Goal: Information Seeking & Learning: Find specific fact

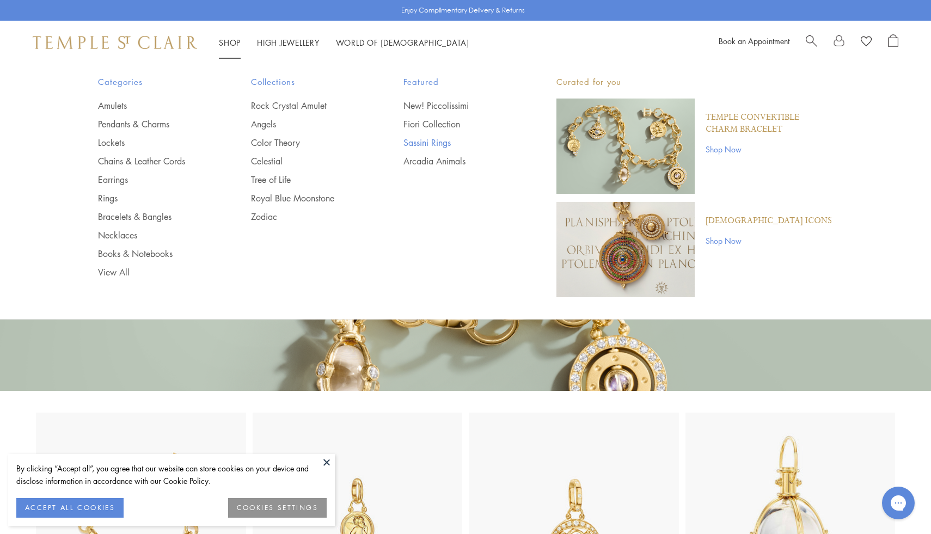
click at [416, 145] on link "Sassini Rings" at bounding box center [457, 143] width 109 height 12
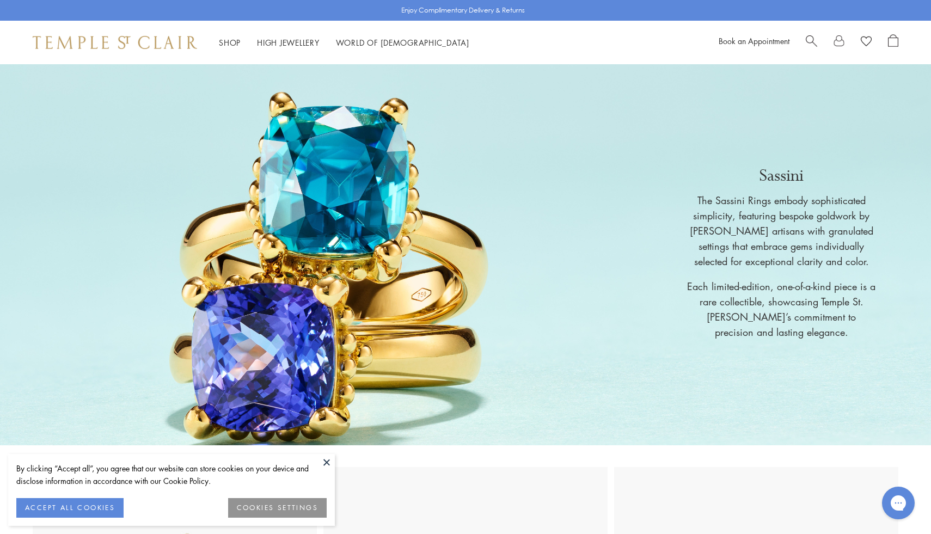
scroll to position [457, 0]
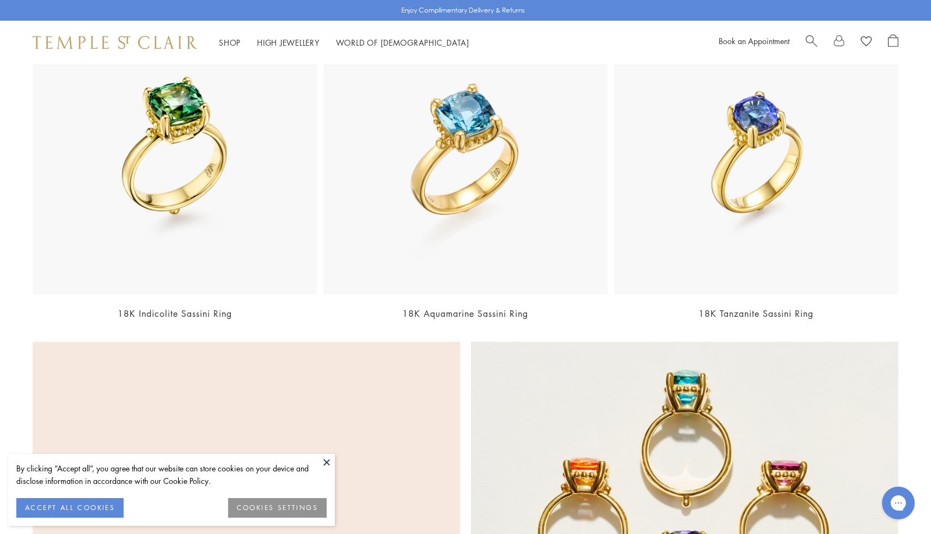
click at [516, 197] on img at bounding box center [465, 152] width 284 height 284
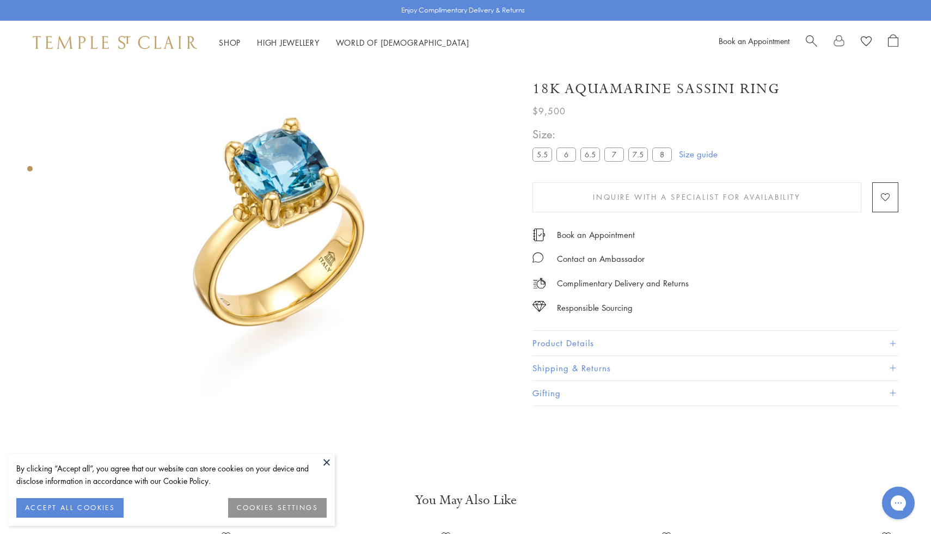
scroll to position [64, 0]
click at [568, 353] on button "Product Details" at bounding box center [716, 343] width 366 height 25
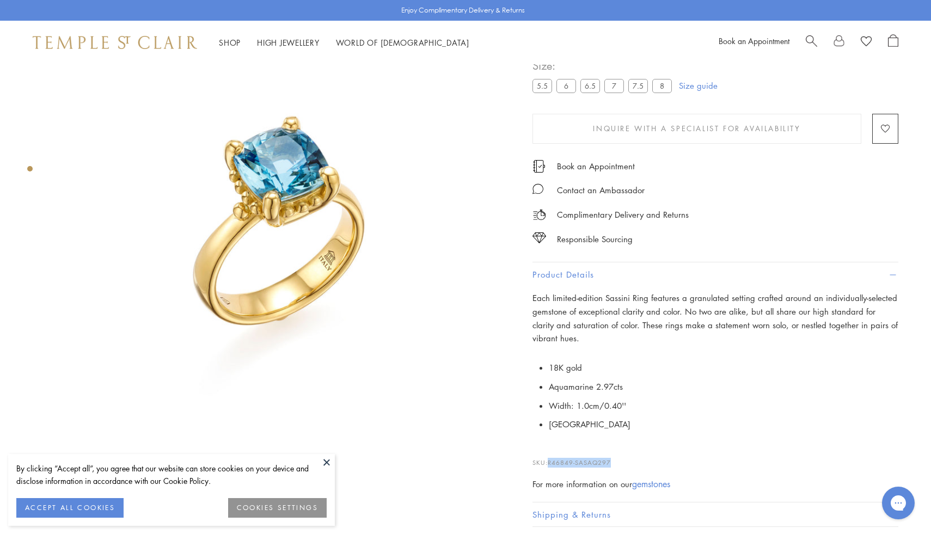
drag, startPoint x: 615, startPoint y: 461, endPoint x: 551, endPoint y: 461, distance: 64.3
click at [551, 461] on p "SKU: R46849-SASAQ297" at bounding box center [716, 457] width 366 height 21
copy span "R46849-SASAQ297"
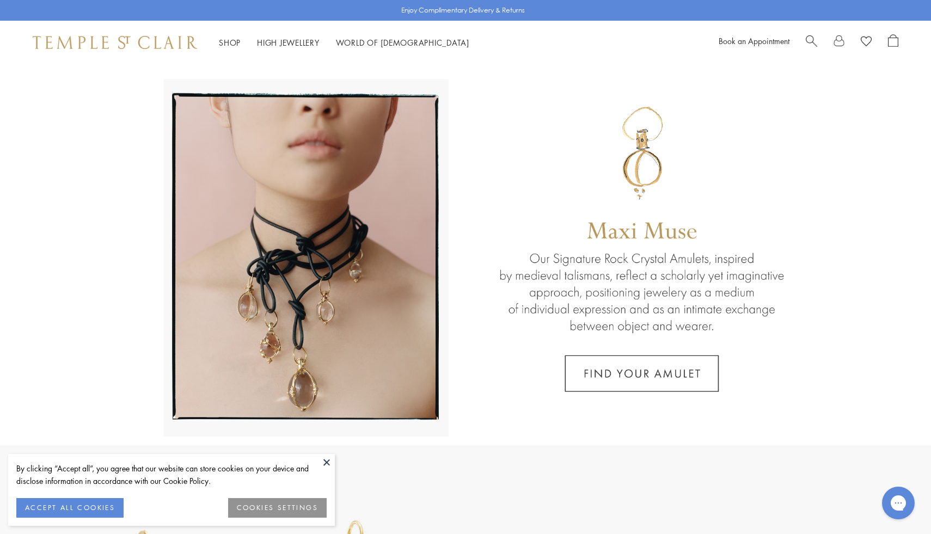
click at [809, 40] on span "Search" at bounding box center [811, 39] width 11 height 11
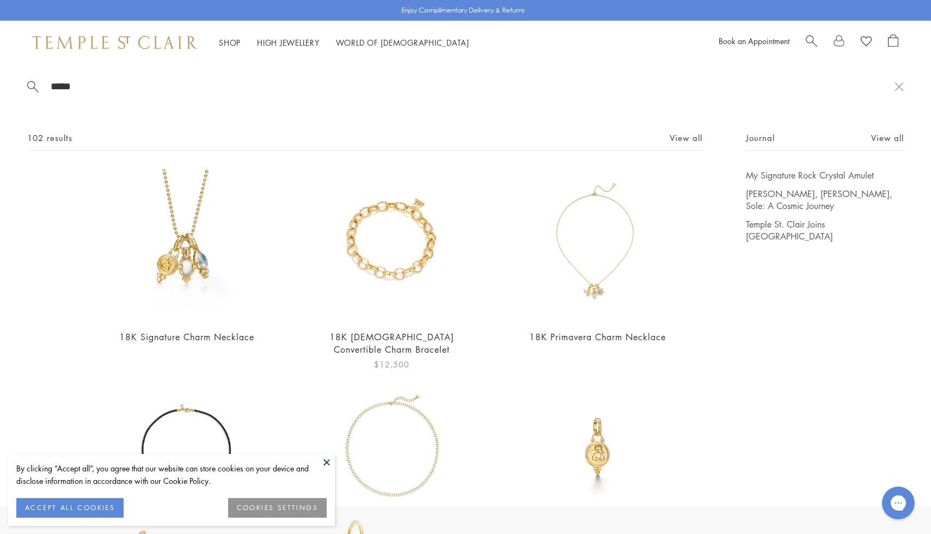
type input "*****"
click at [370, 235] on img at bounding box center [391, 244] width 151 height 151
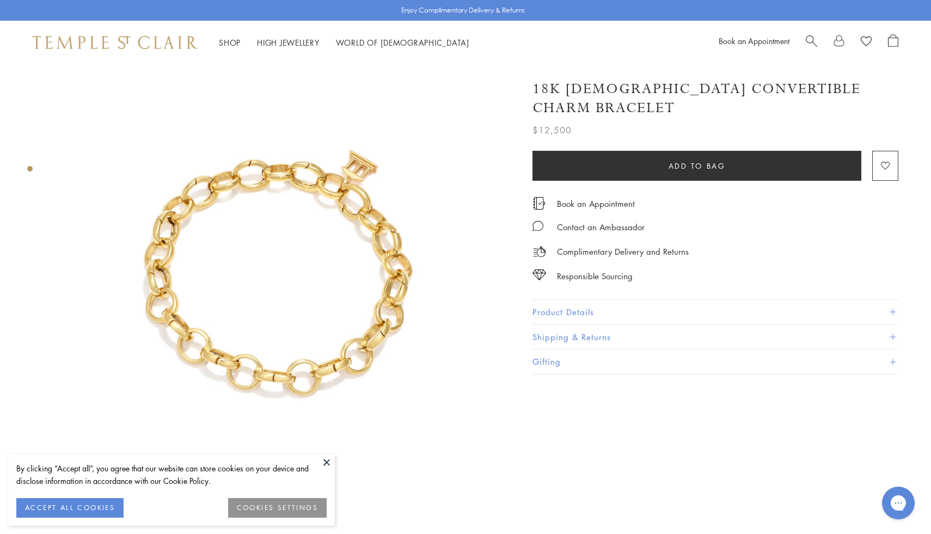
click at [615, 300] on button "Product Details" at bounding box center [716, 312] width 366 height 25
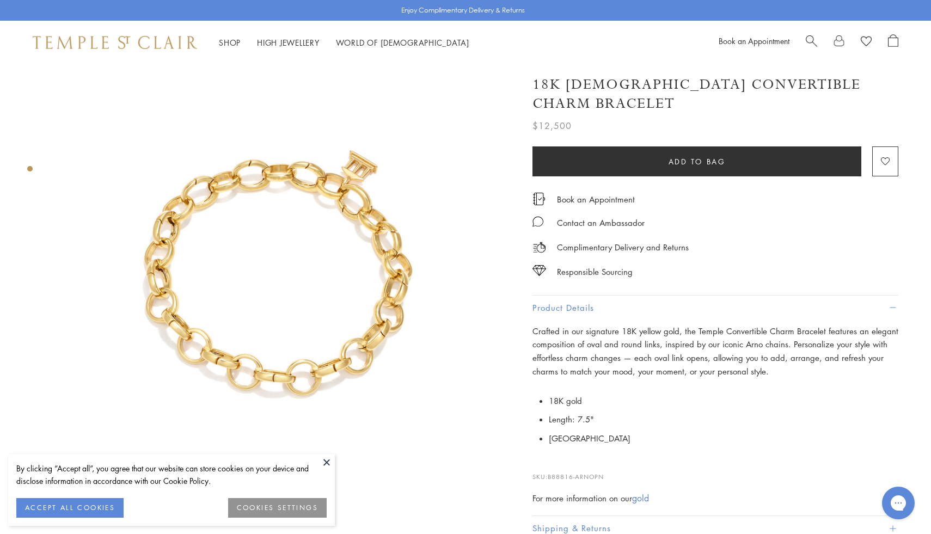
click at [601, 325] on p "Crafted in our signature 18K yellow gold, the Temple Convertible Charm Bracelet…" at bounding box center [716, 352] width 366 height 54
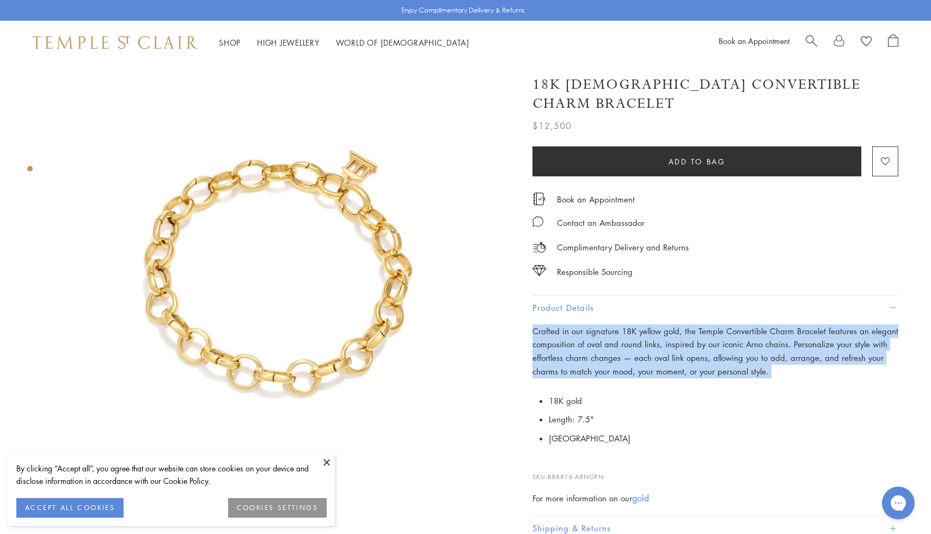
click at [601, 325] on p "Crafted in our signature 18K yellow gold, the Temple Convertible Charm Bracelet…" at bounding box center [716, 352] width 366 height 54
copy div "Crafted in our signature 18K yellow gold, the Temple Convertible Charm Bracelet…"
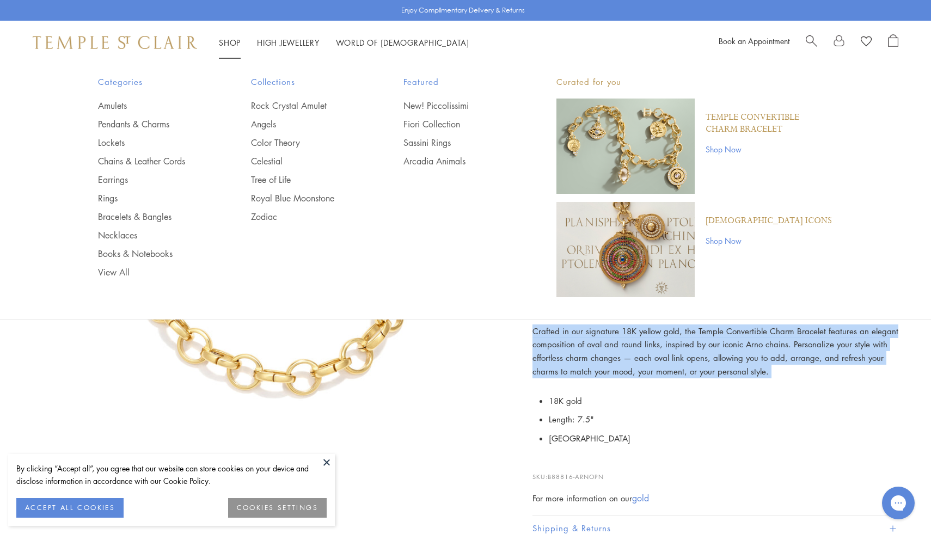
click at [717, 148] on link "Shop Now" at bounding box center [769, 149] width 127 height 12
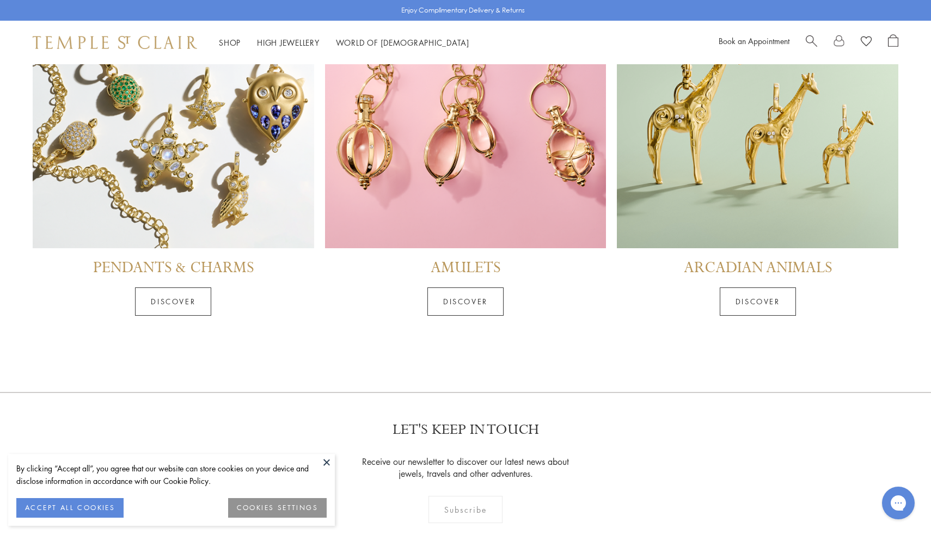
scroll to position [5160, 0]
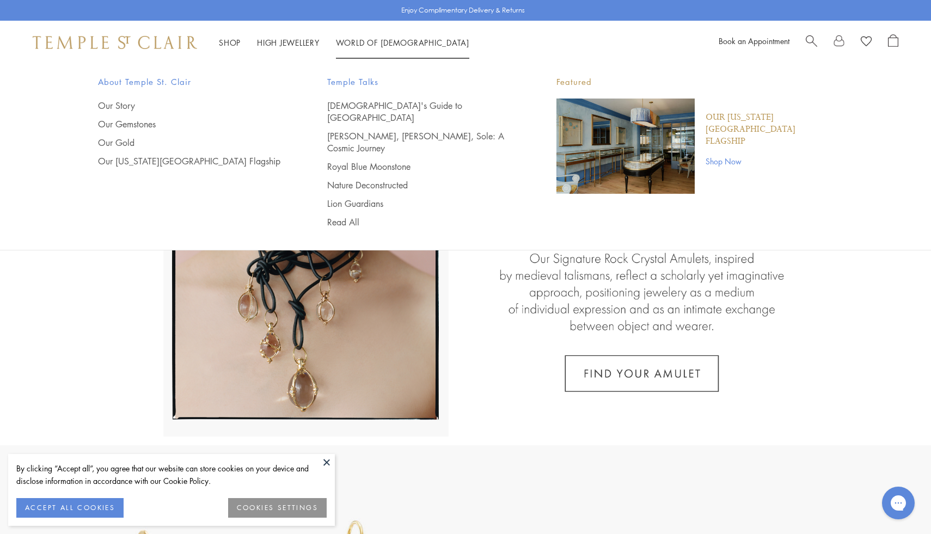
click at [806, 38] on div "Book an Appointment" at bounding box center [809, 42] width 180 height 16
click at [810, 39] on span "Search" at bounding box center [811, 39] width 11 height 11
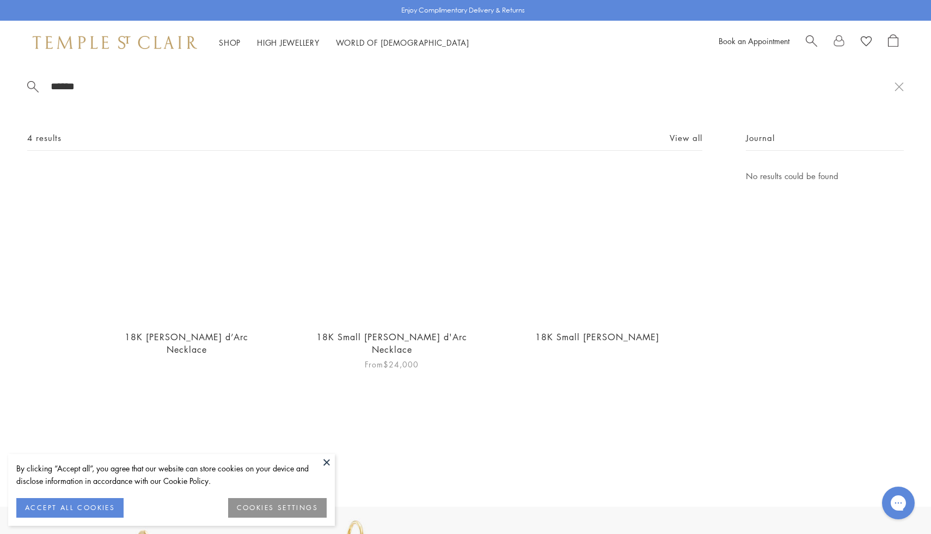
scroll to position [82, 0]
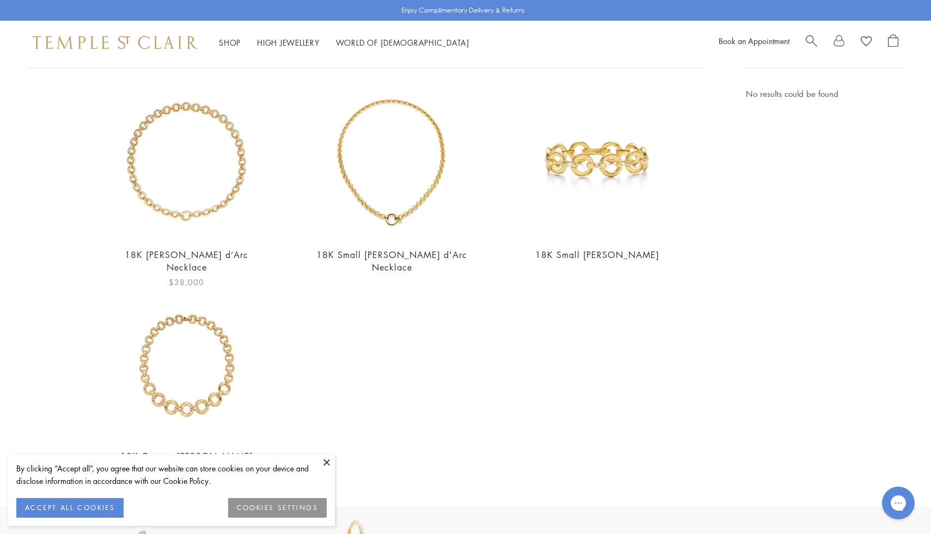
type input "******"
click at [226, 179] on img at bounding box center [186, 162] width 151 height 151
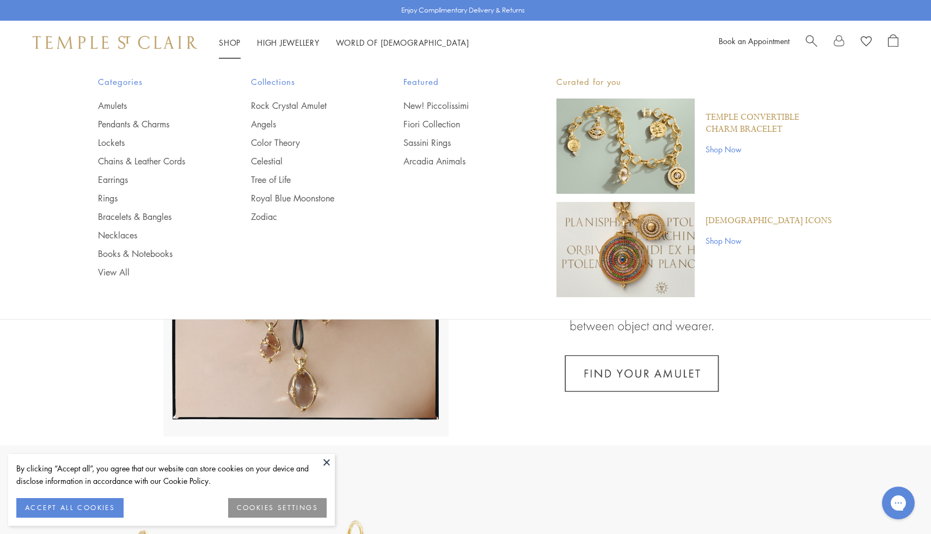
click at [814, 47] on link "Search" at bounding box center [811, 42] width 11 height 16
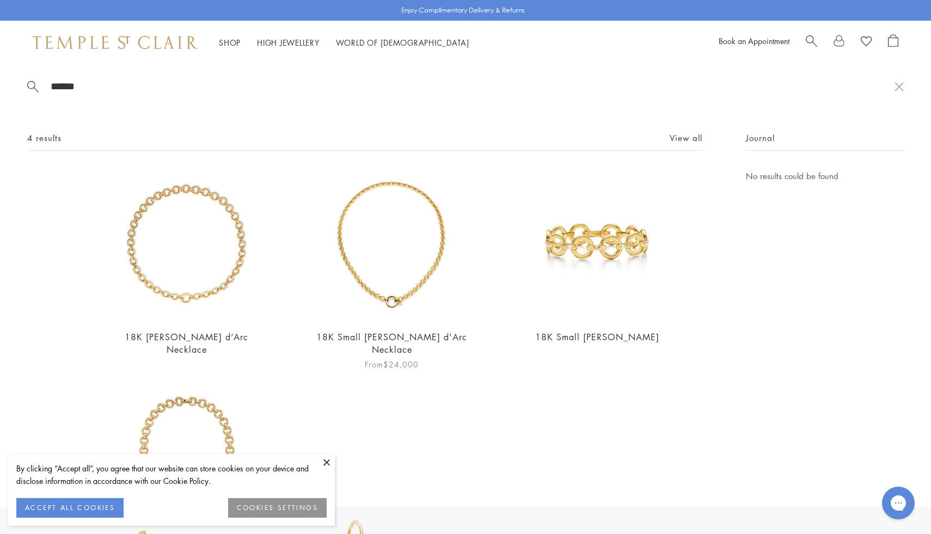
type input "******"
click at [381, 260] on img at bounding box center [391, 244] width 151 height 151
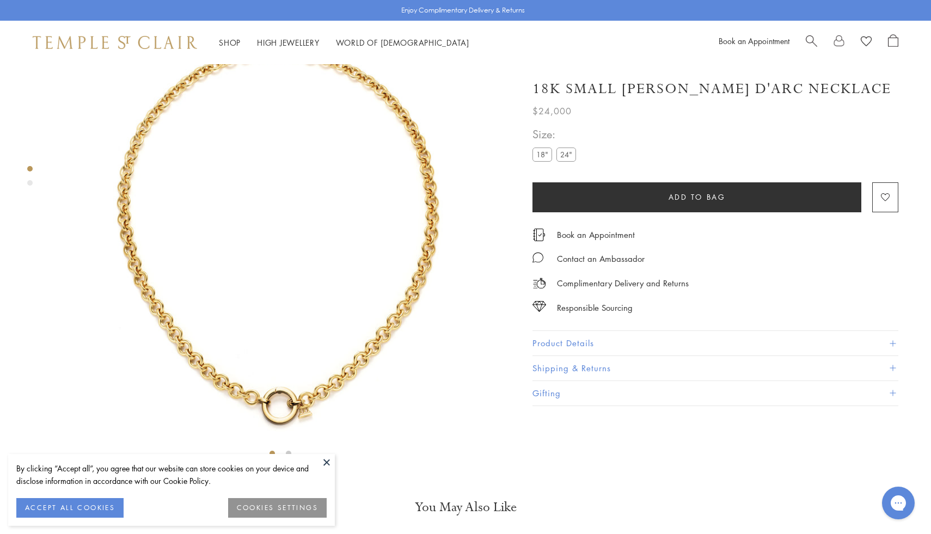
scroll to position [64, 0]
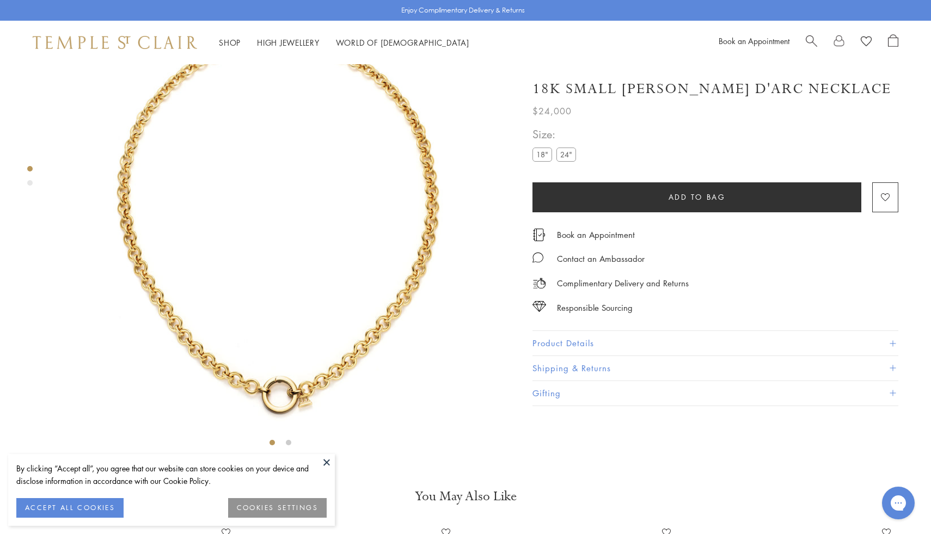
click at [590, 347] on button "Product Details" at bounding box center [716, 343] width 366 height 25
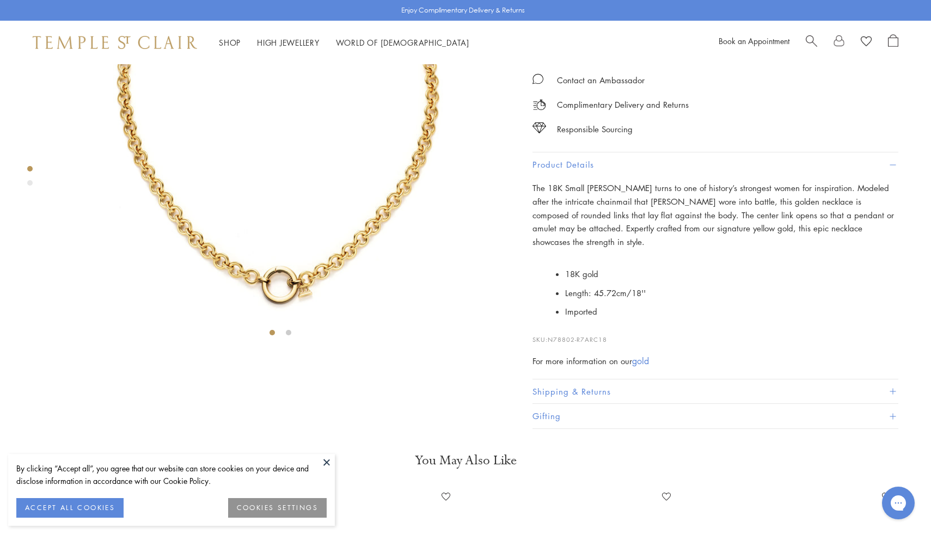
scroll to position [281, 0]
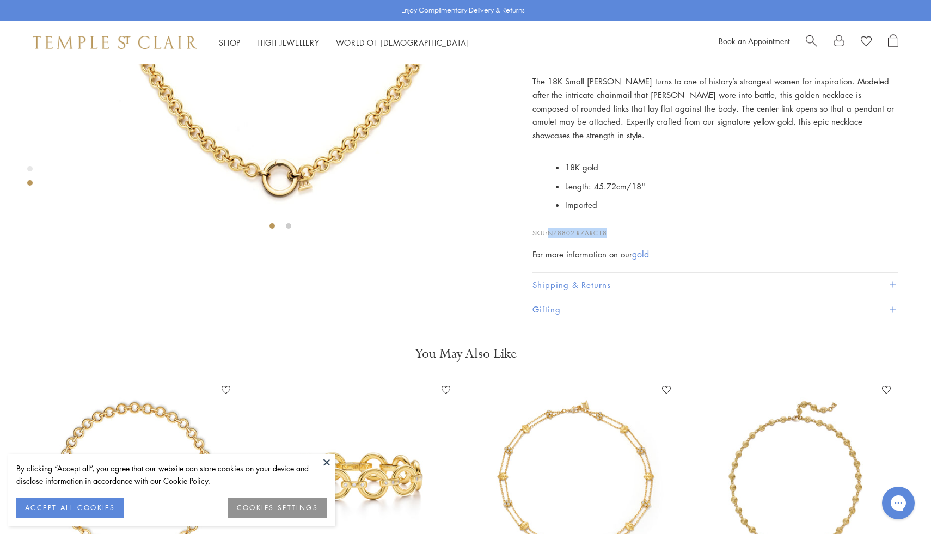
drag, startPoint x: 621, startPoint y: 442, endPoint x: 551, endPoint y: 444, distance: 70.3
click at [551, 238] on p "SKU: N78802-R7ARC18" at bounding box center [716, 227] width 366 height 21
copy span "N78802-R7ARC18"
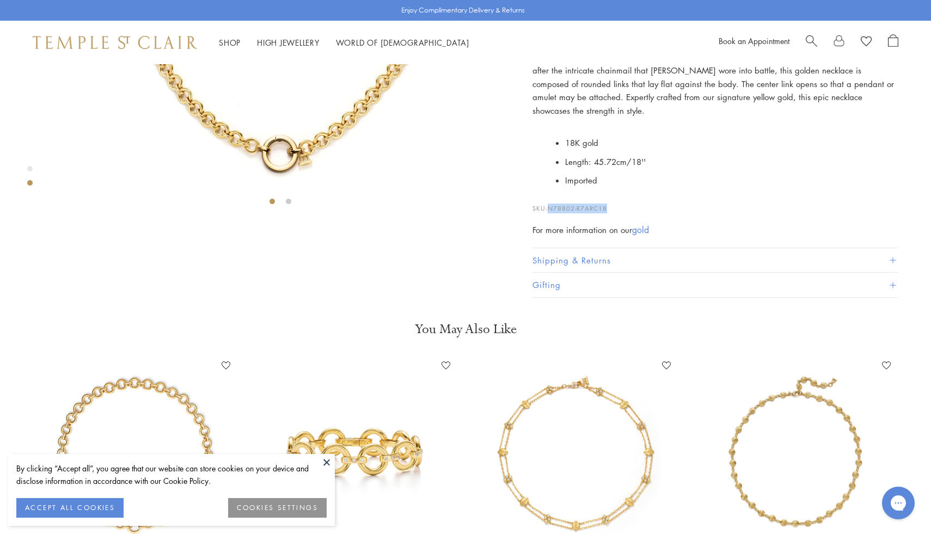
scroll to position [306, 0]
